Goal: Find specific page/section: Find specific page/section

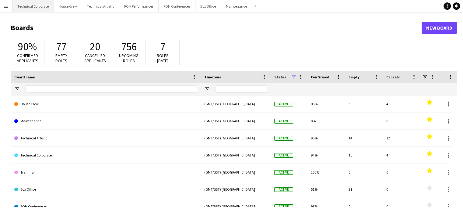
click at [32, 8] on button "Technical Corporate Close" at bounding box center [32, 6] width 41 height 12
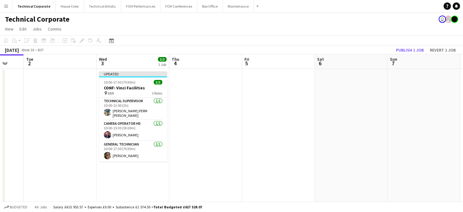
scroll to position [0, 268]
drag, startPoint x: 201, startPoint y: 92, endPoint x: 78, endPoint y: 97, distance: 122.8
click at [78, 97] on app-calendar-viewport "Fri 29 Sat 30 1/1 1 Job Sun 31 Mon 1 Tue 2 Wed 3 3/3 1 Job Thu 4 Fri 5 Sat 6 Su…" at bounding box center [231, 210] width 463 height 313
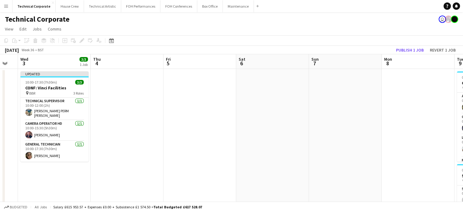
scroll to position [0, 205]
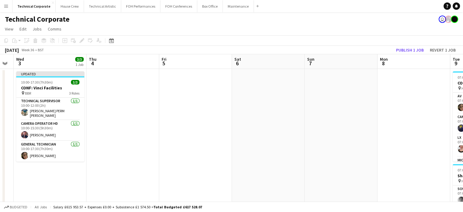
drag, startPoint x: 315, startPoint y: 99, endPoint x: 235, endPoint y: 101, distance: 80.1
click at [233, 100] on app-calendar-viewport "Sun 31 Mon 1 Tue 2 Wed 3 3/3 1 Job Thu 4 Fri 5 Sat 6 Sun 7 Mon 8 Tue 9 15/15 4 …" at bounding box center [231, 210] width 463 height 313
click at [113, 39] on icon "Date picker" at bounding box center [111, 40] width 5 height 5
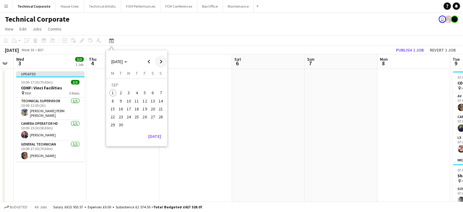
click at [163, 60] on span "Next month" at bounding box center [161, 61] width 12 height 12
click at [115, 108] on span "13" at bounding box center [112, 108] width 7 height 7
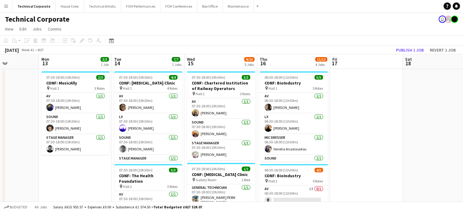
scroll to position [0, 253]
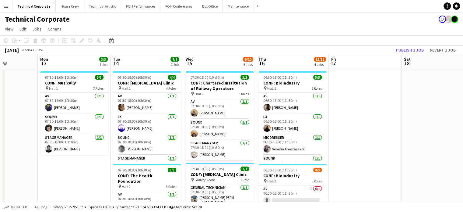
drag, startPoint x: 196, startPoint y: 180, endPoint x: 79, endPoint y: 167, distance: 117.2
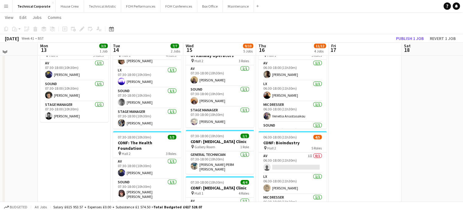
scroll to position [122, 0]
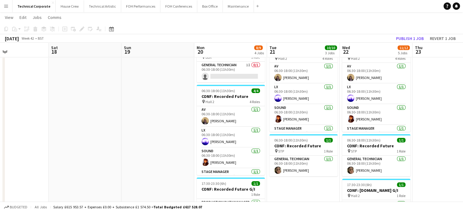
drag, startPoint x: 386, startPoint y: 136, endPoint x: 18, endPoint y: 154, distance: 368.1
click at [11, 152] on app-calendar-viewport "Tue 14 7/7 2 Jobs Wed 15 9/10 5 Jobs Thu 16 11/12 4 Jobs Fri 17 Sat 18 Sun 19 M…" at bounding box center [231, 98] width 463 height 393
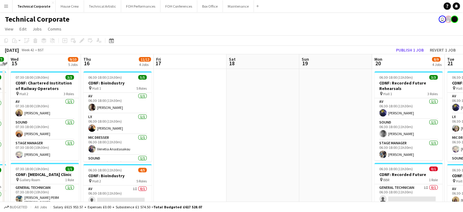
scroll to position [0, 136]
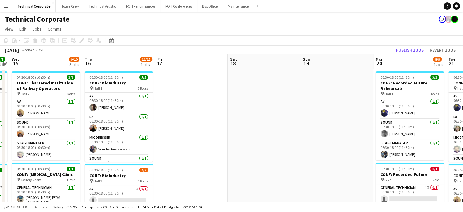
drag, startPoint x: 76, startPoint y: 128, endPoint x: 277, endPoint y: 120, distance: 201.4
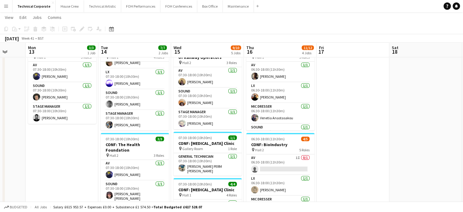
scroll to position [0, 191]
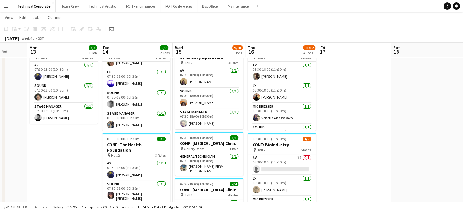
drag, startPoint x: 188, startPoint y: 96, endPoint x: 351, endPoint y: 78, distance: 164.2
click at [351, 78] on app-calendar-viewport "Fri 10 Sat 11 Sun 12 Mon 13 3/3 1 Job Tue 14 7/7 2 Jobs Wed 15 9/10 5 Jobs Thu …" at bounding box center [231, 189] width 463 height 393
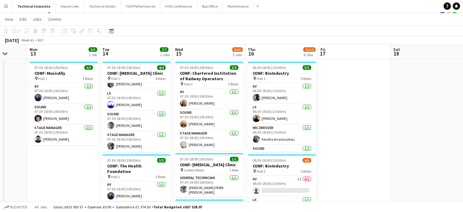
scroll to position [0, 0]
